Goal: Information Seeking & Learning: Learn about a topic

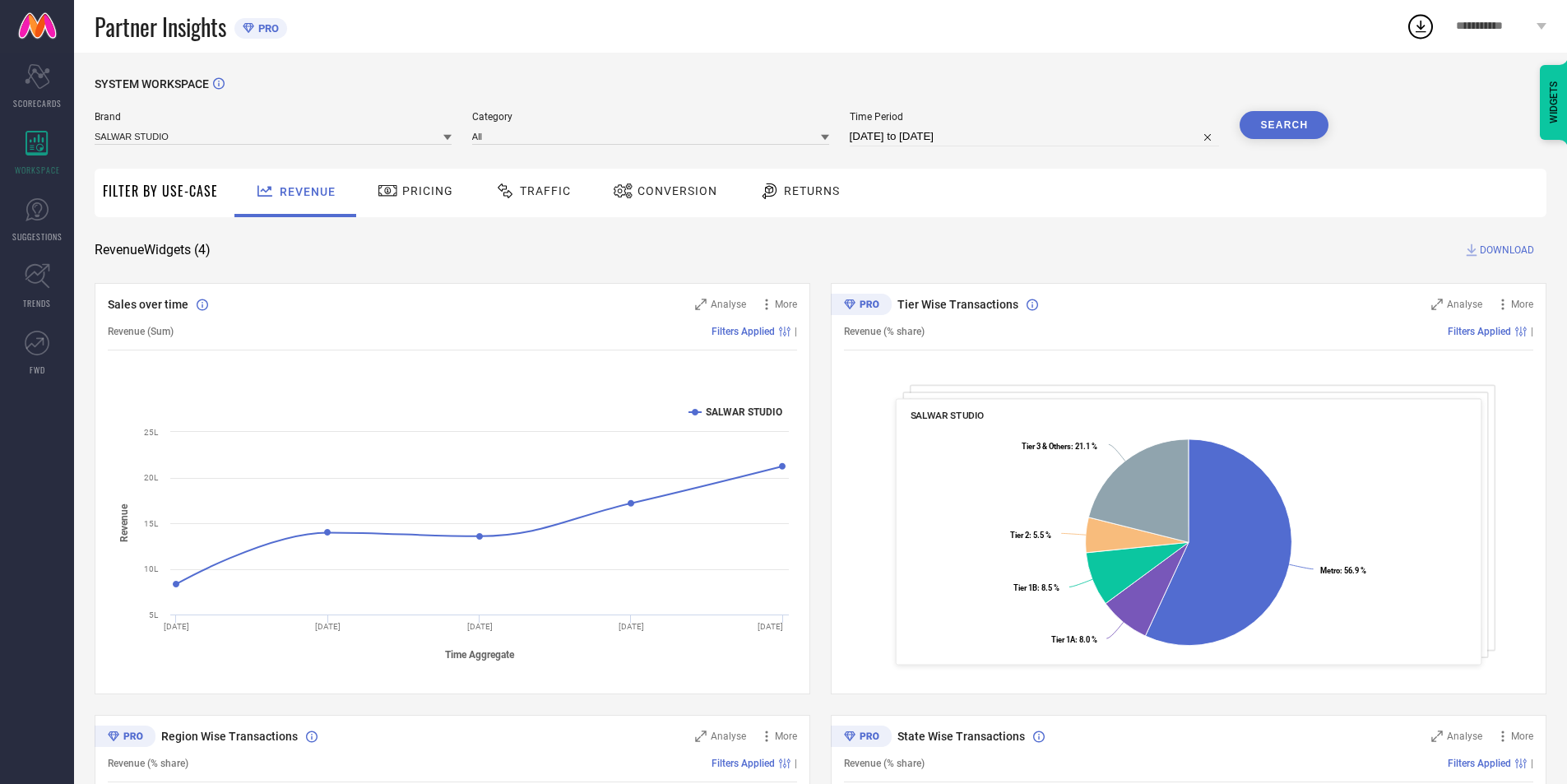
scroll to position [368, 0]
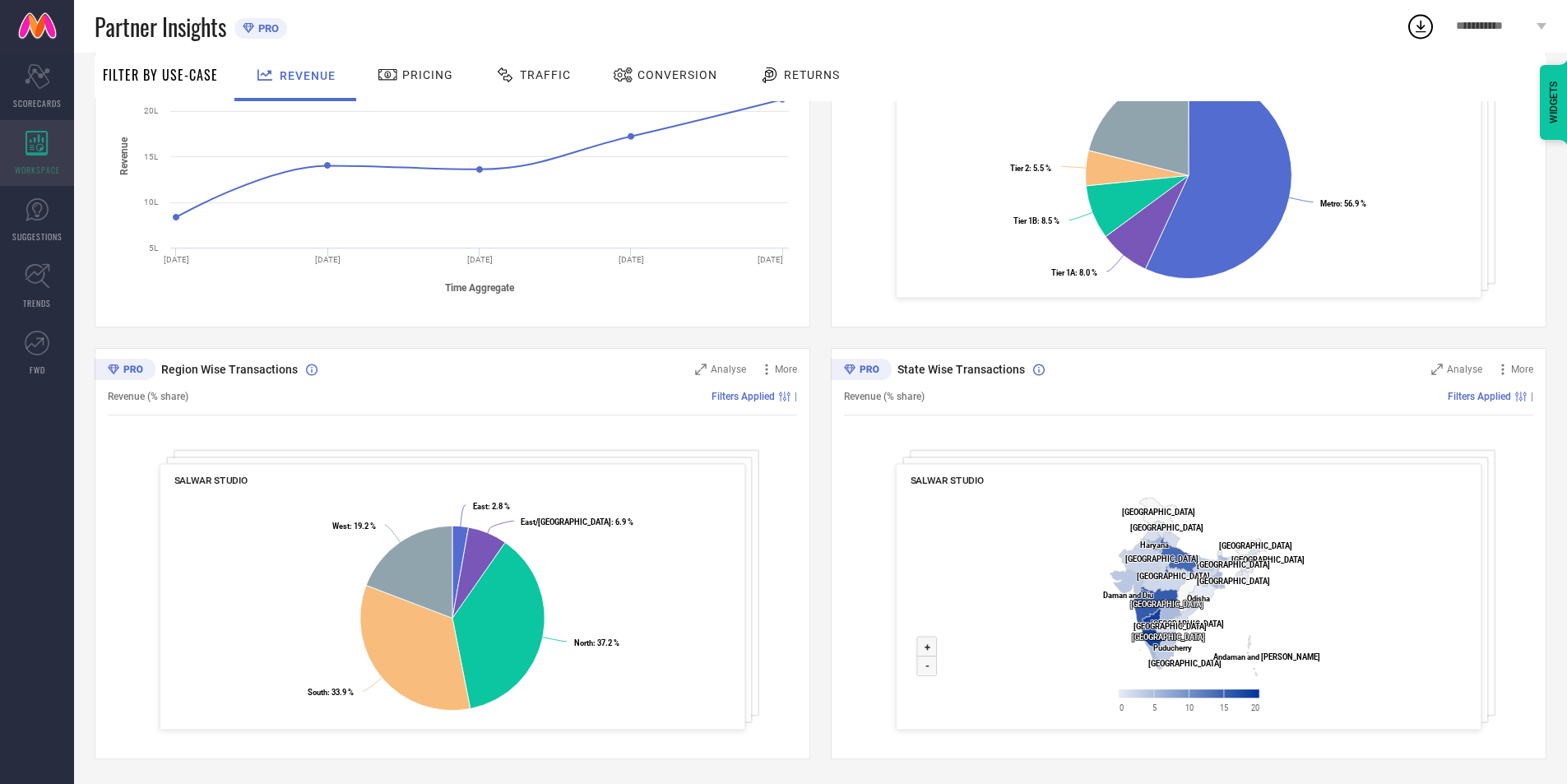
click at [42, 168] on span "WORKSPACE" at bounding box center [38, 170] width 46 height 12
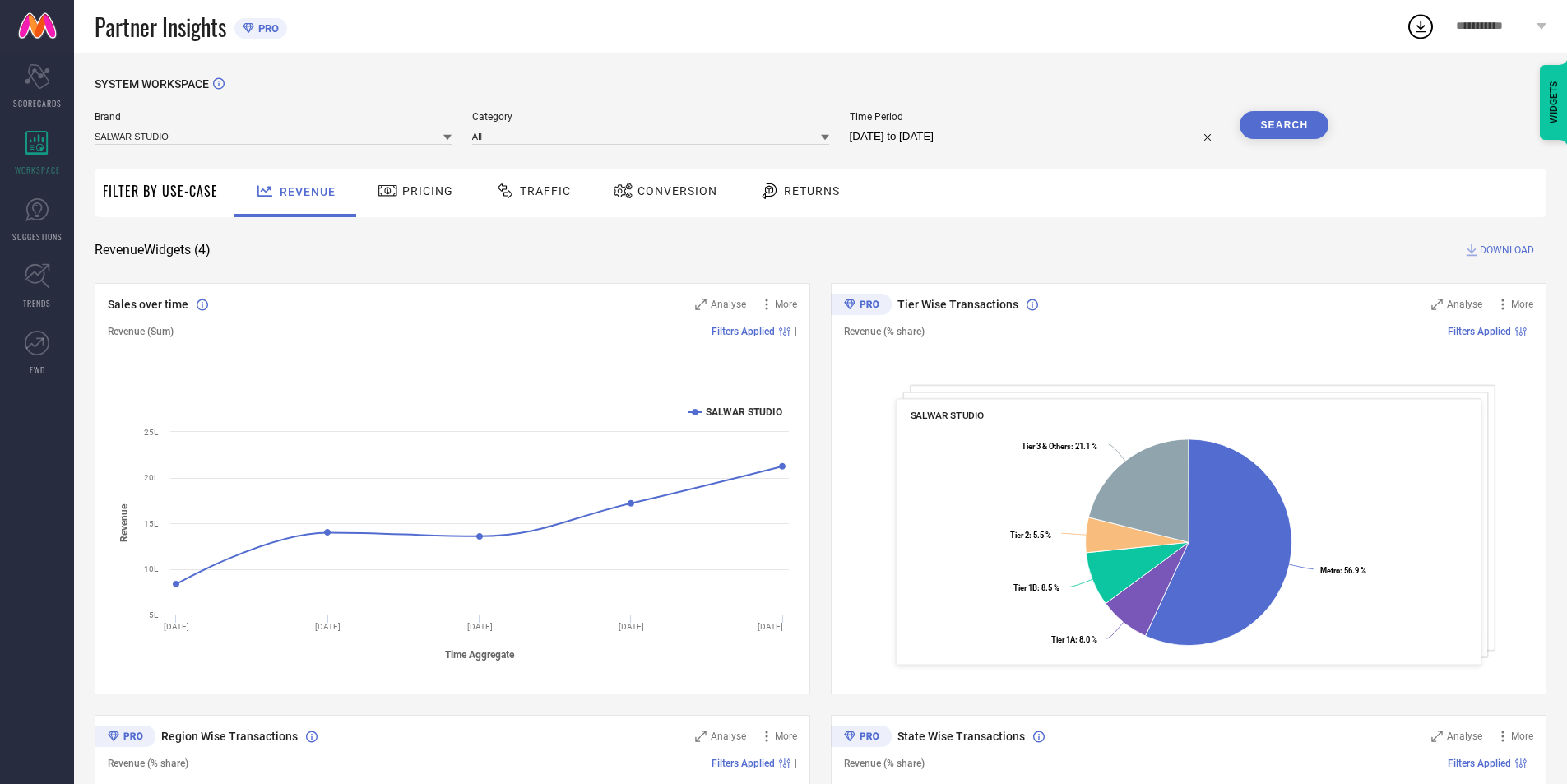
click at [755, 187] on div "Returns" at bounding box center [799, 191] width 89 height 28
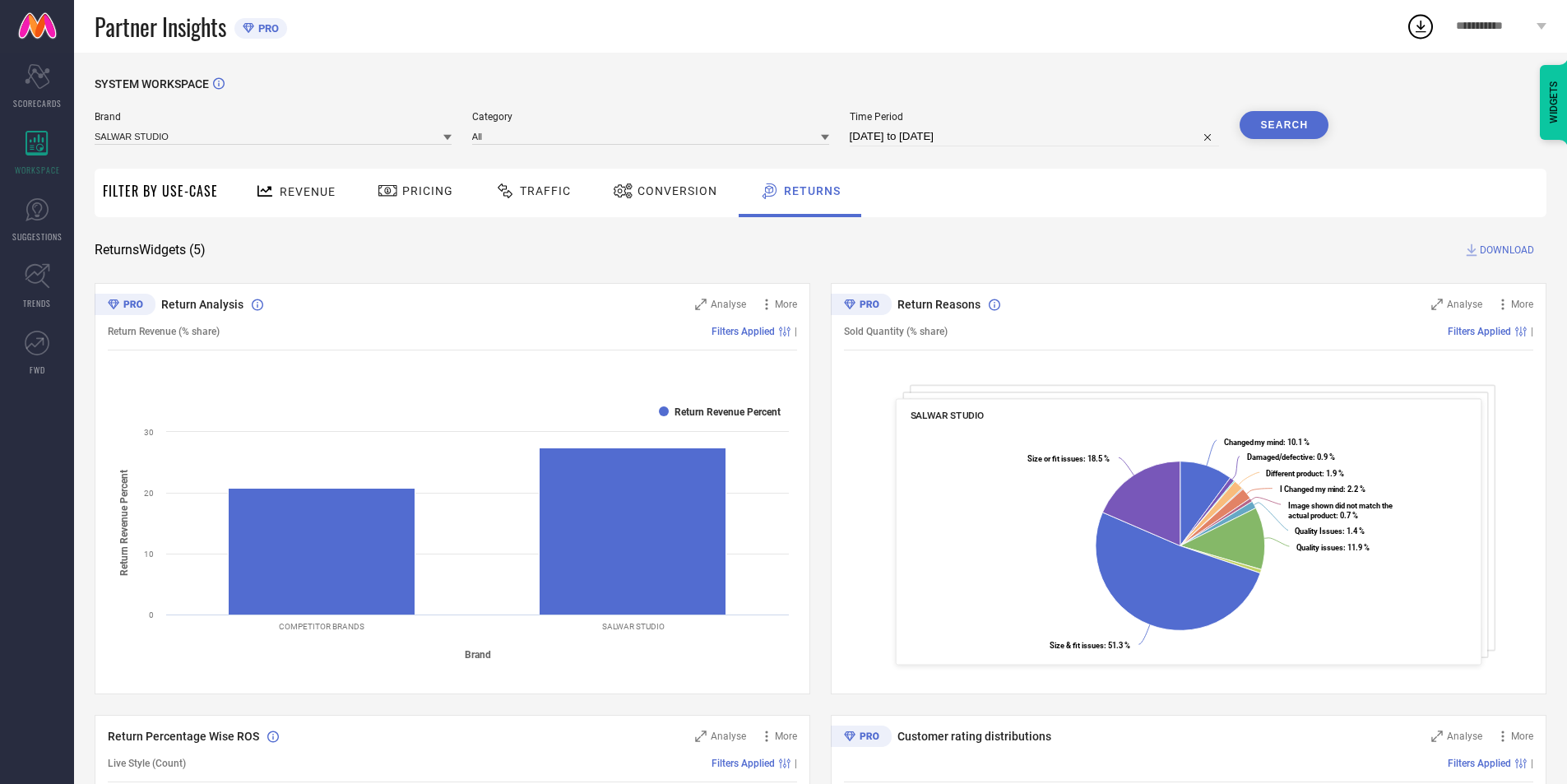
click at [430, 194] on span "Pricing" at bounding box center [428, 190] width 51 height 13
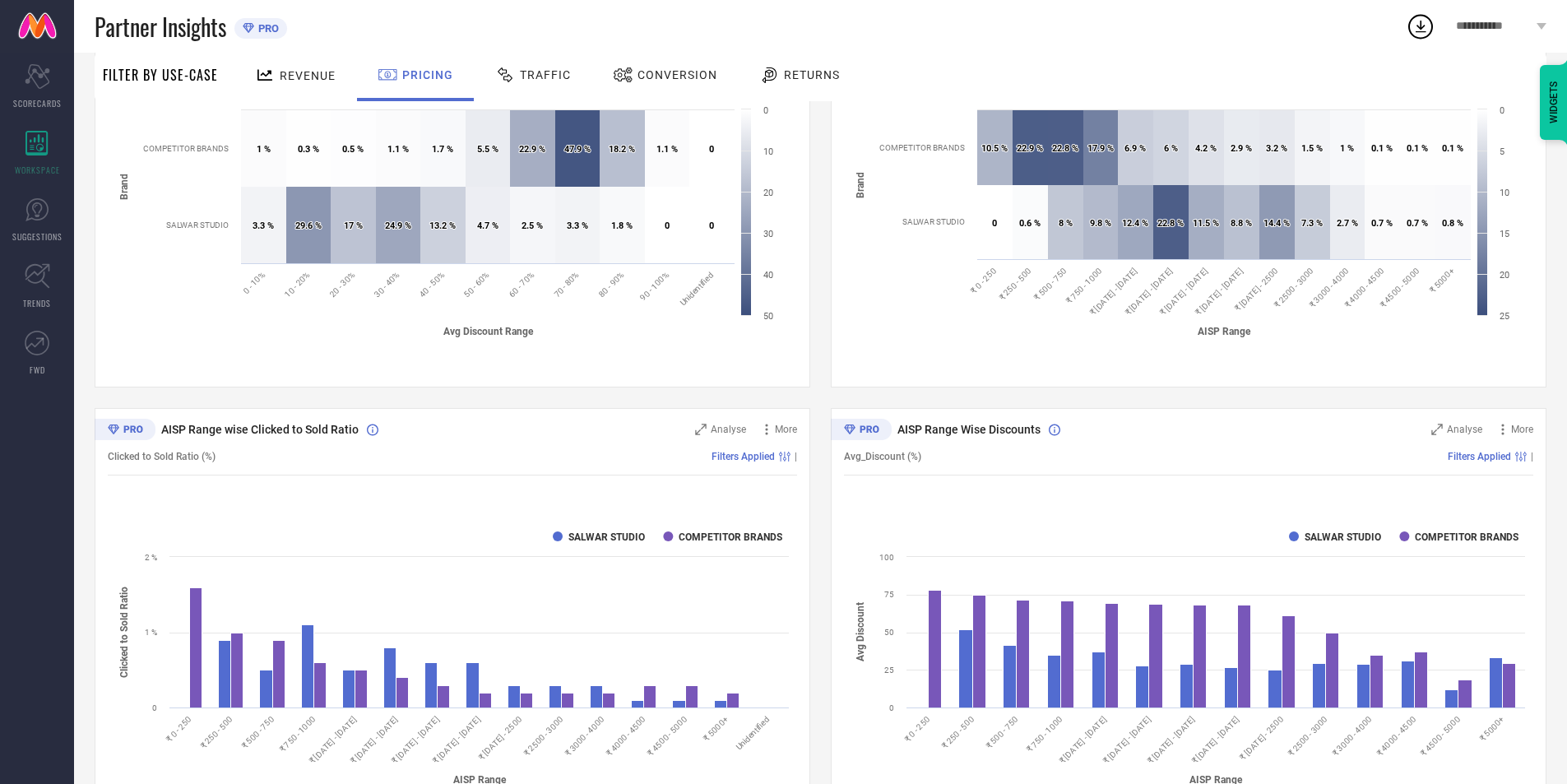
scroll to position [306, 0]
click at [532, 82] on div "Traffic" at bounding box center [533, 74] width 84 height 28
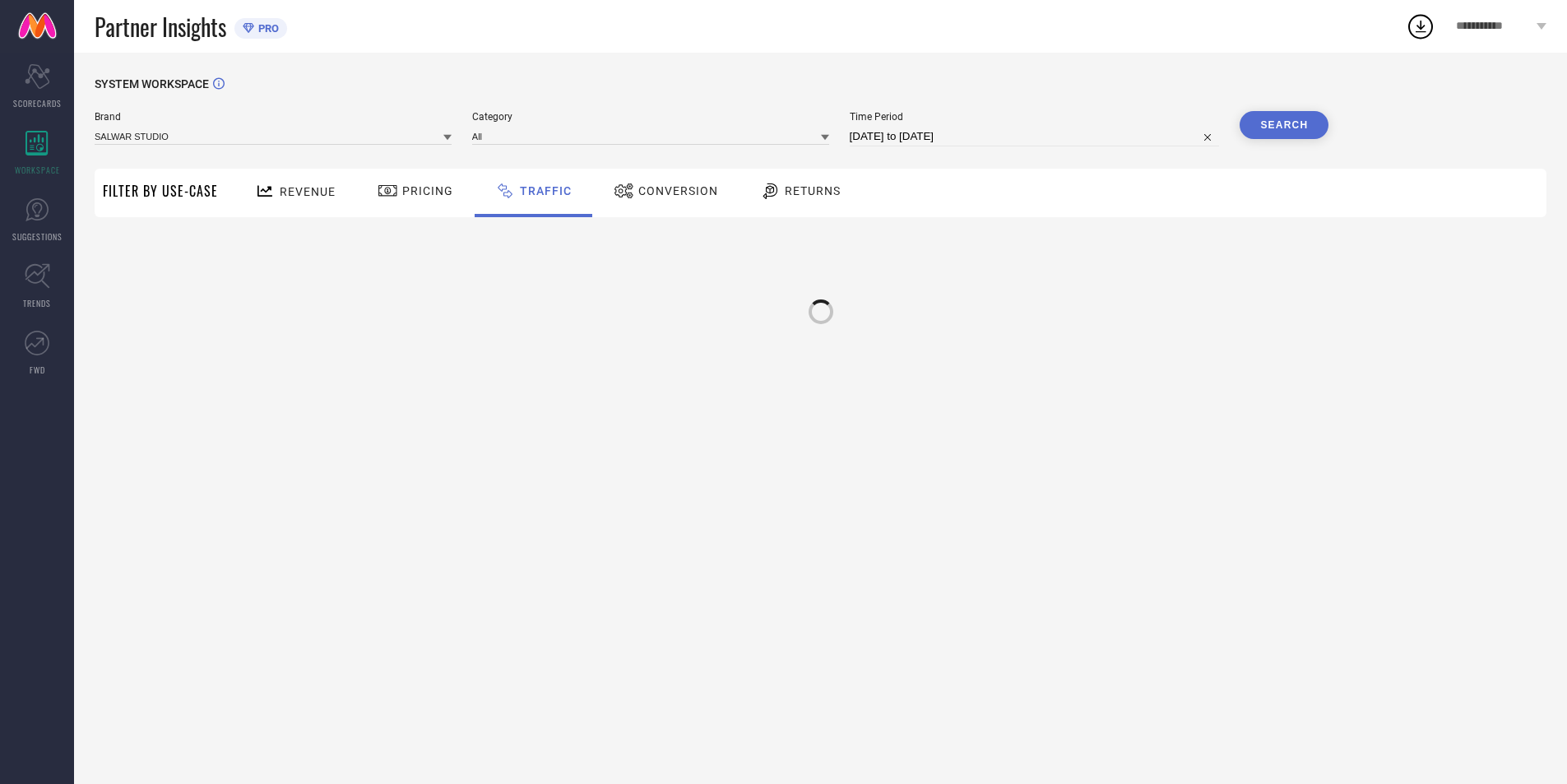
scroll to position [0, 0]
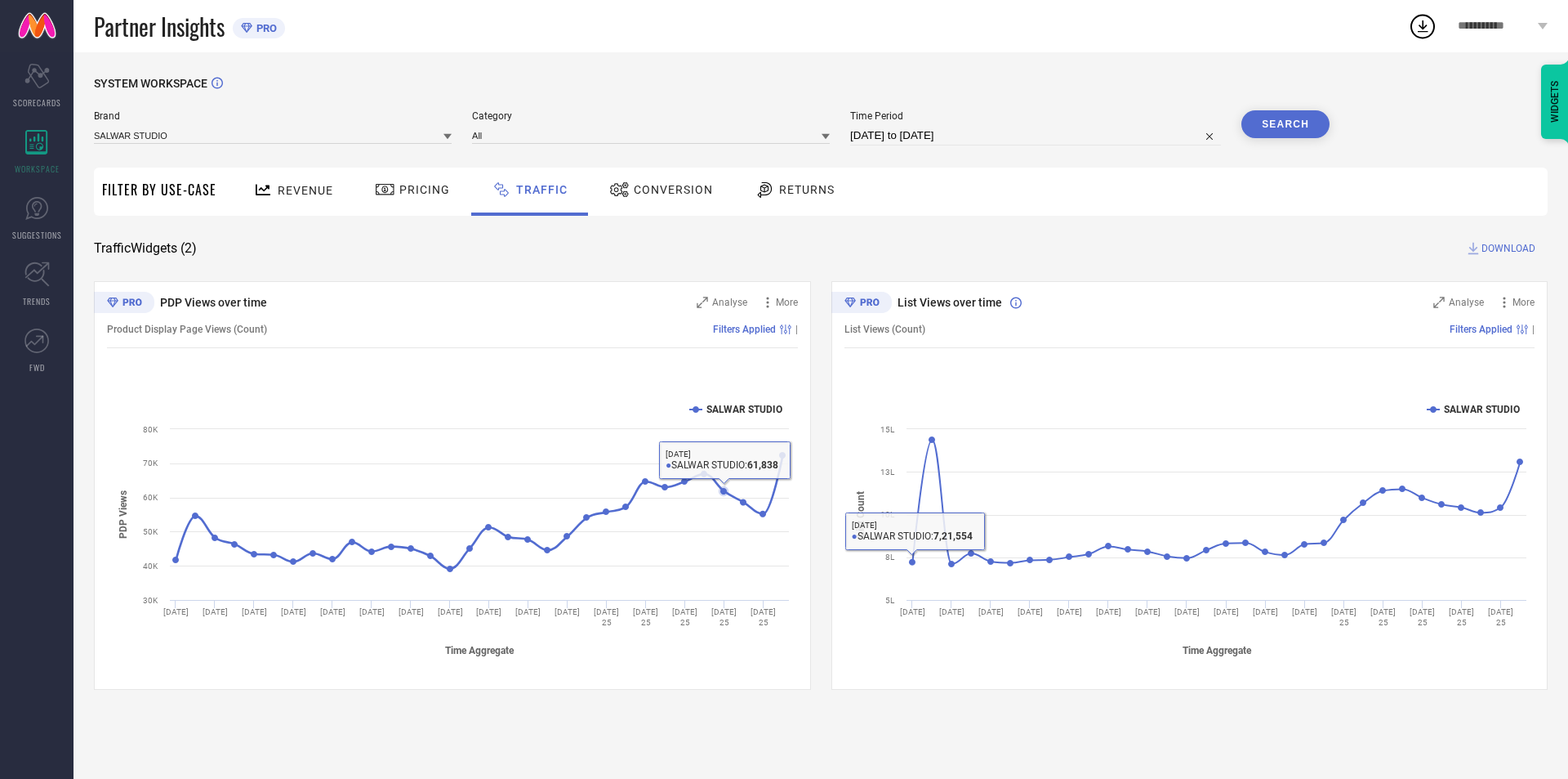
click at [640, 192] on span "Conversion" at bounding box center [673, 189] width 79 height 13
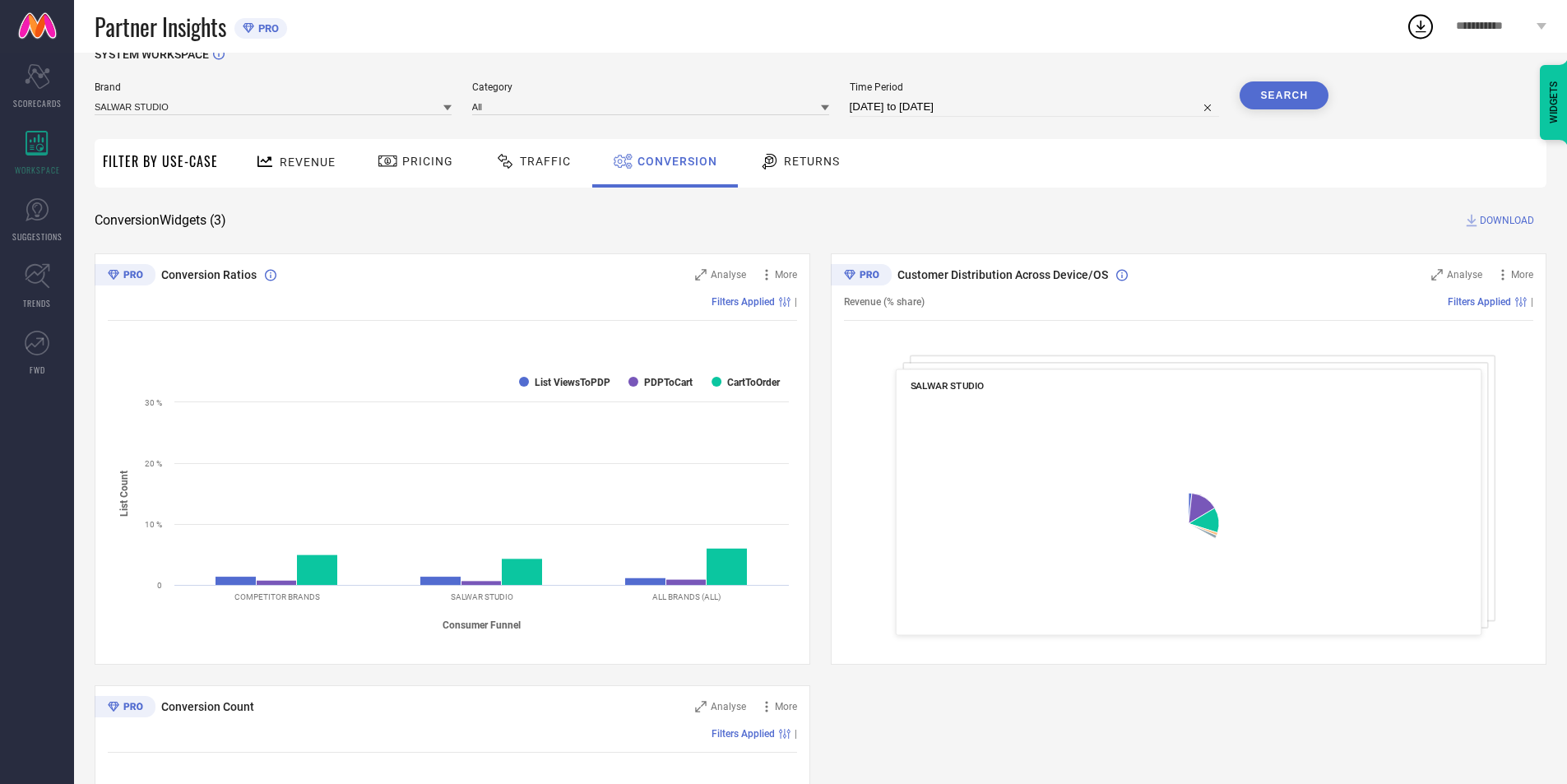
scroll to position [82, 0]
